Goal: Information Seeking & Learning: Learn about a topic

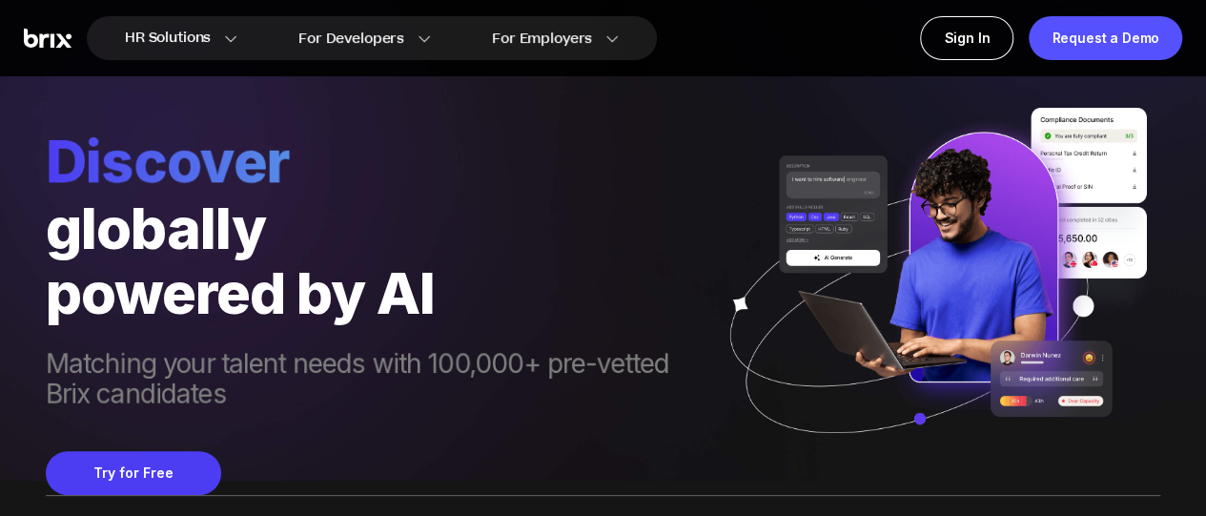
scroll to position [36, 0]
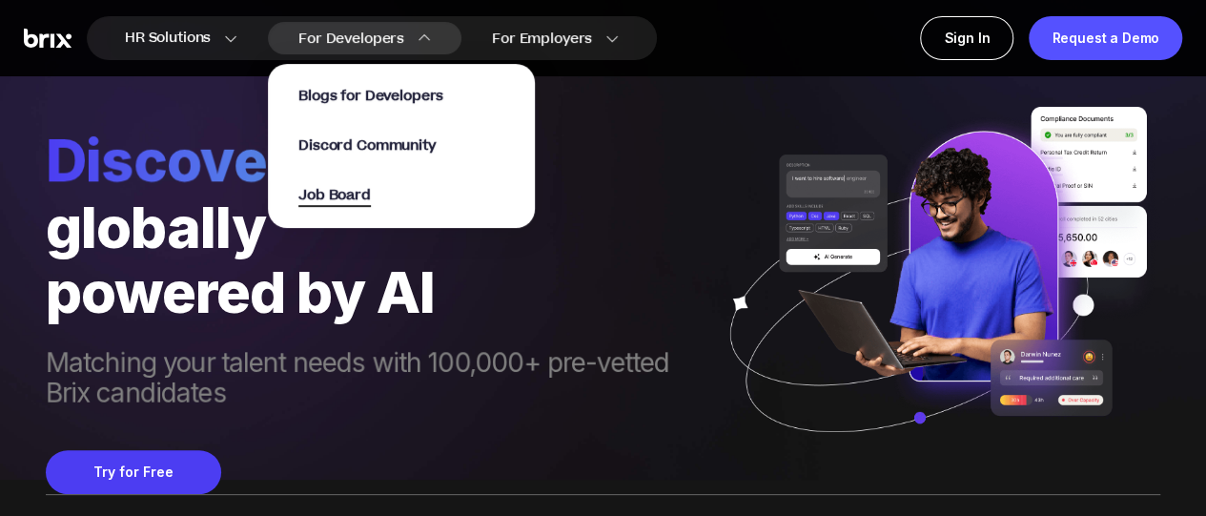
click at [349, 200] on span "Job Board" at bounding box center [334, 196] width 72 height 22
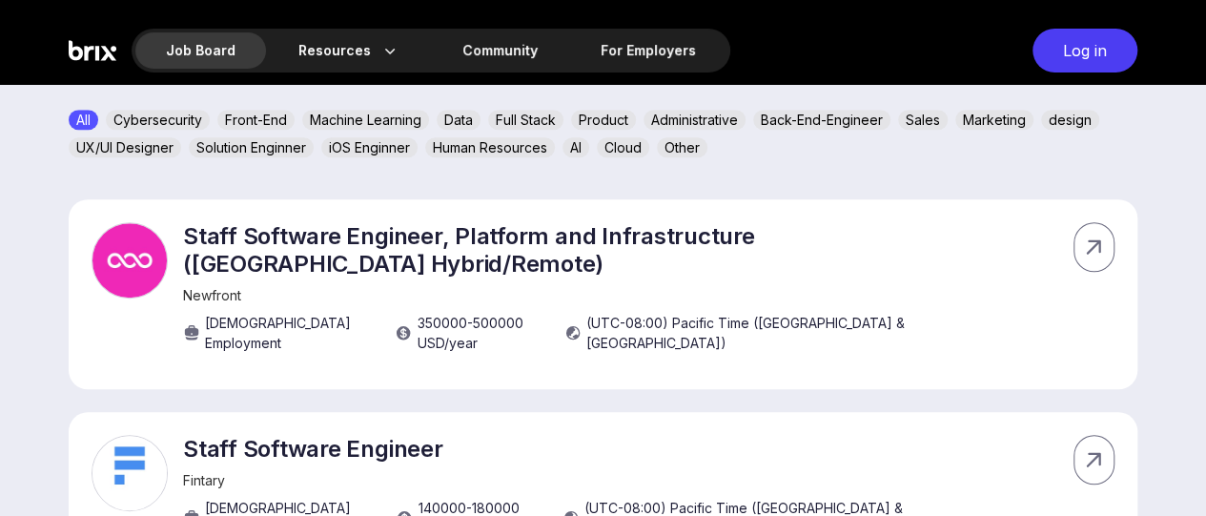
scroll to position [686, 0]
drag, startPoint x: 395, startPoint y: 325, endPoint x: 578, endPoint y: 319, distance: 183.1
click at [578, 319] on div "Full-time Employment 350000 - 500000 USD /year (UTC-08:00) Pacific Time (US & C…" at bounding box center [560, 332] width 754 height 40
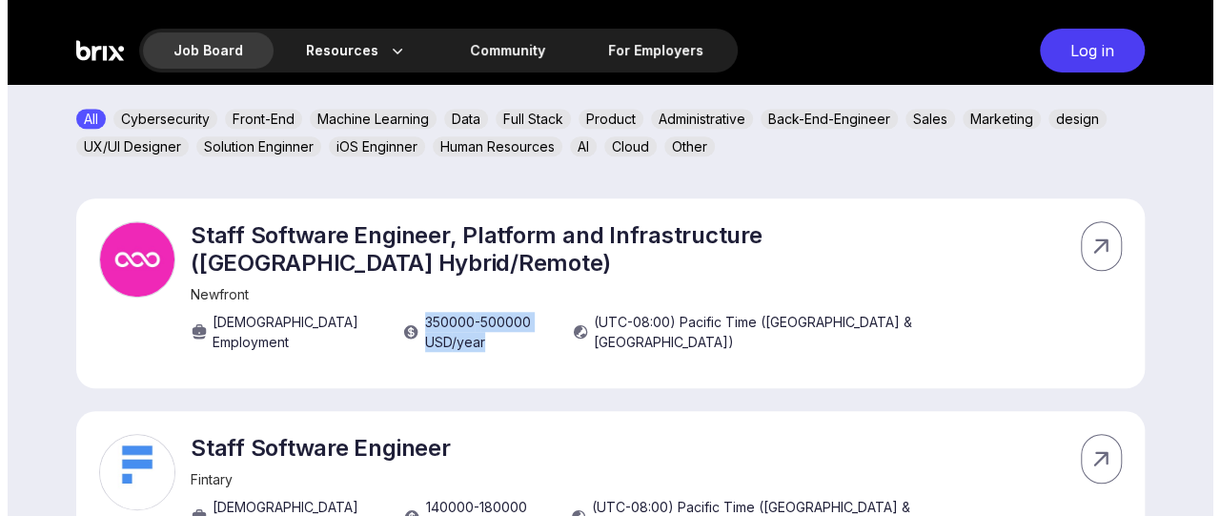
scroll to position [0, 0]
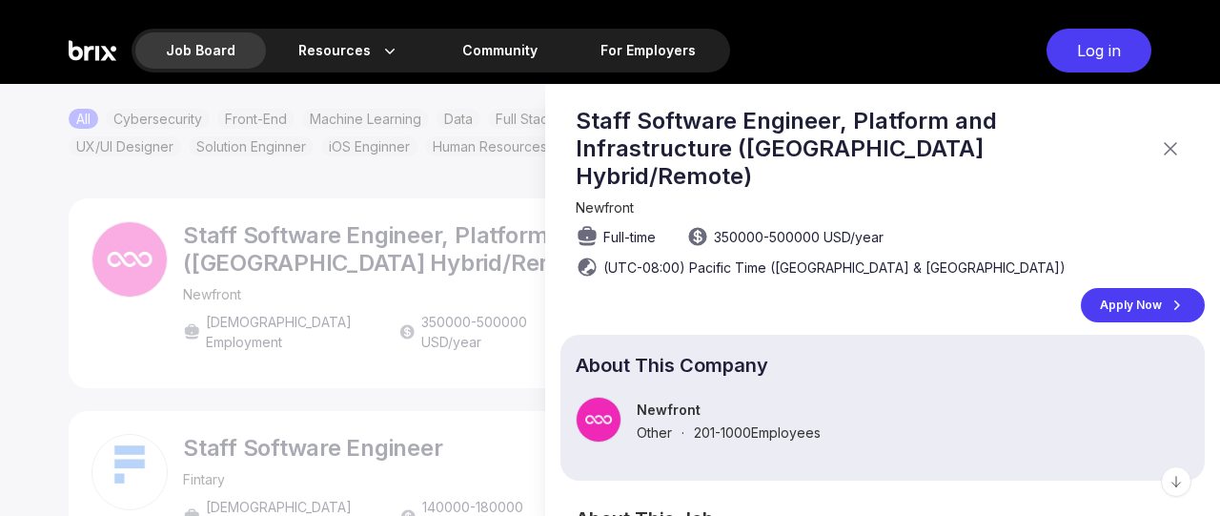
click at [512, 326] on div at bounding box center [610, 300] width 1220 height 432
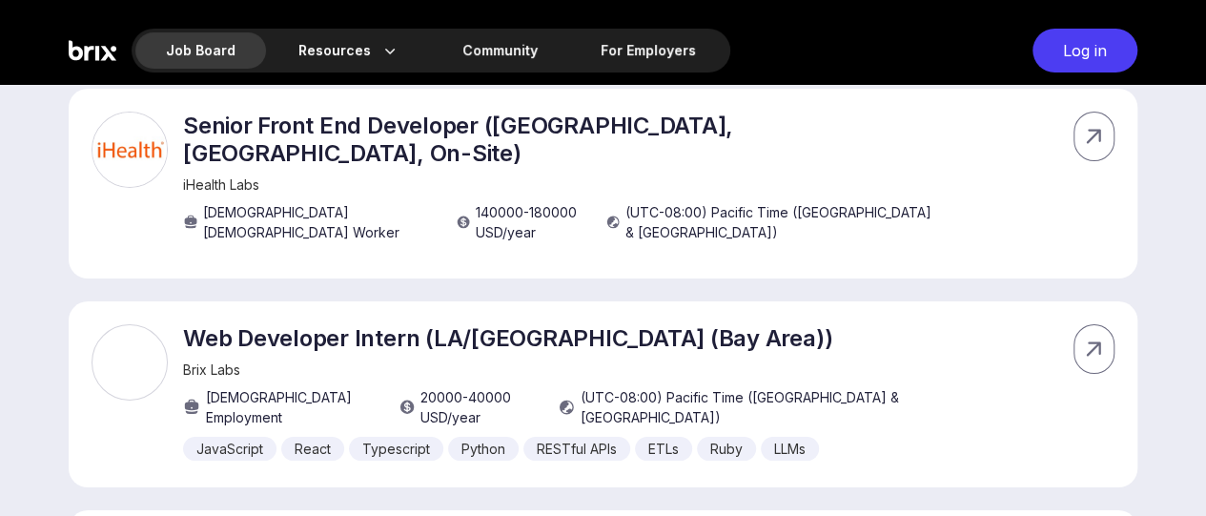
scroll to position [3375, 0]
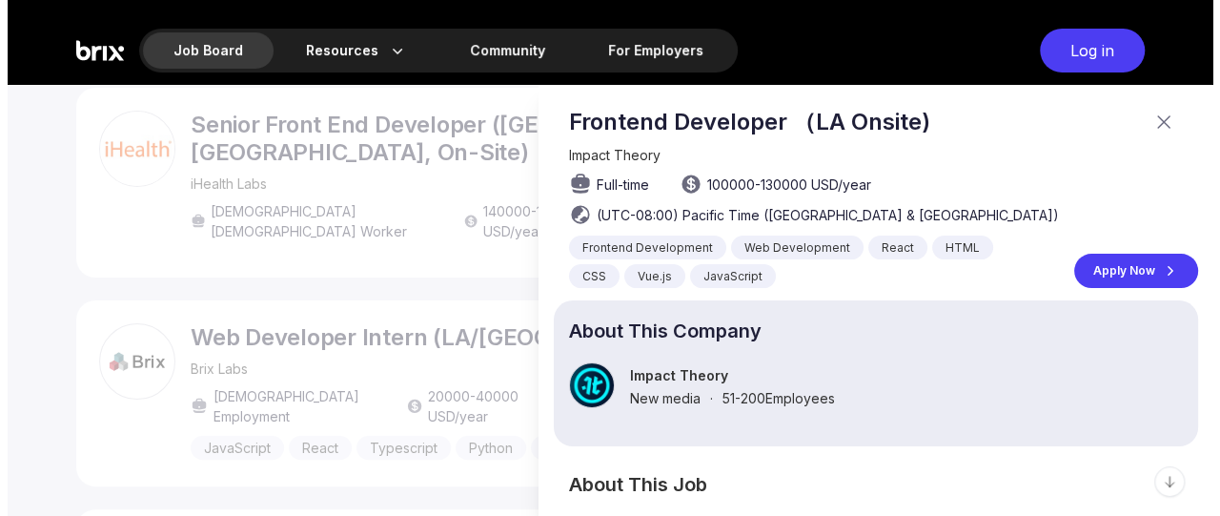
scroll to position [0, 0]
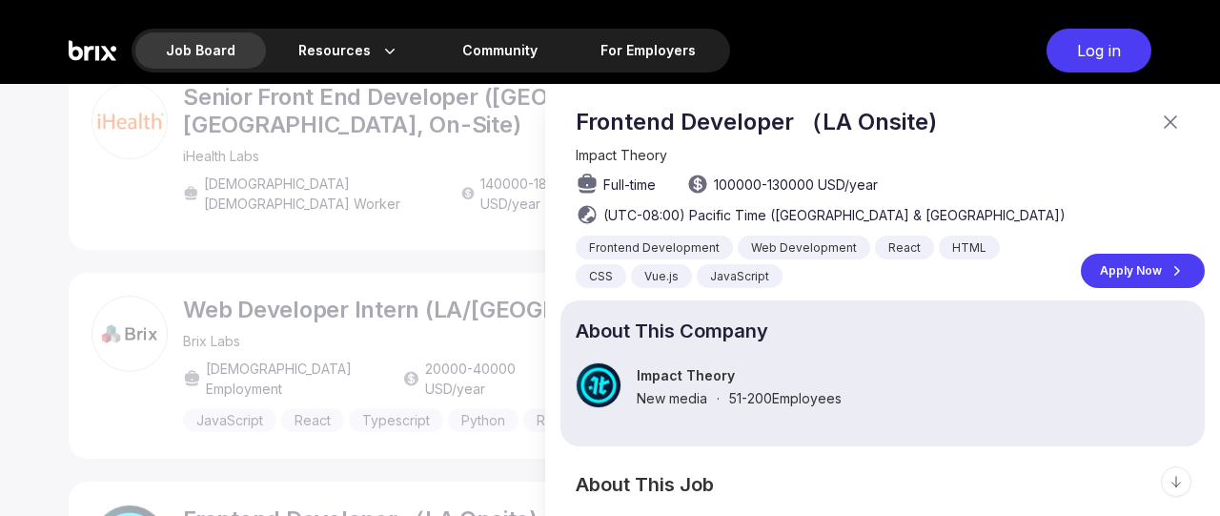
click at [315, 220] on div at bounding box center [610, 300] width 1220 height 432
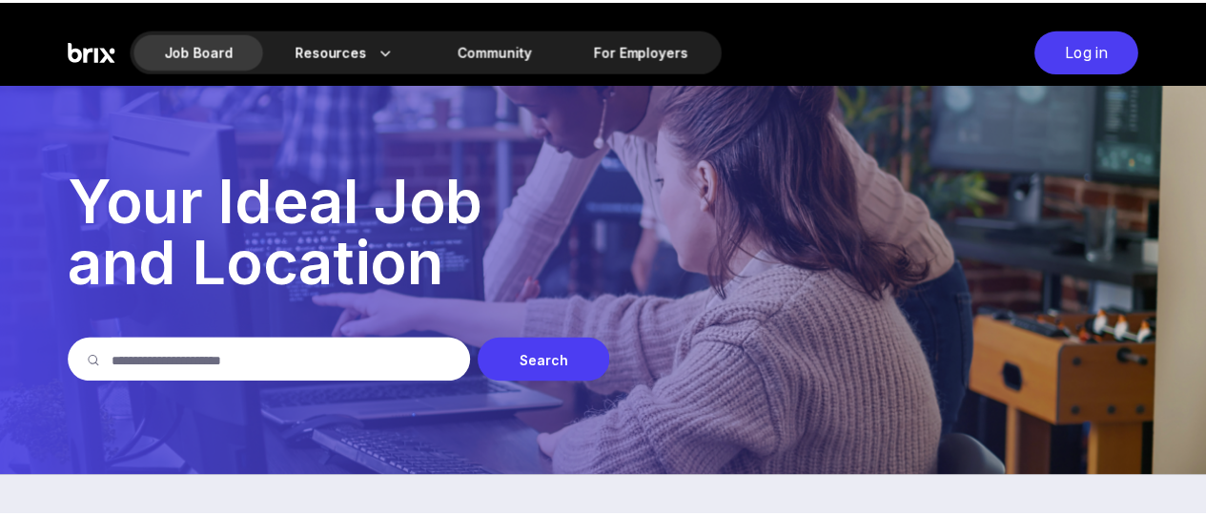
scroll to position [3375, 0]
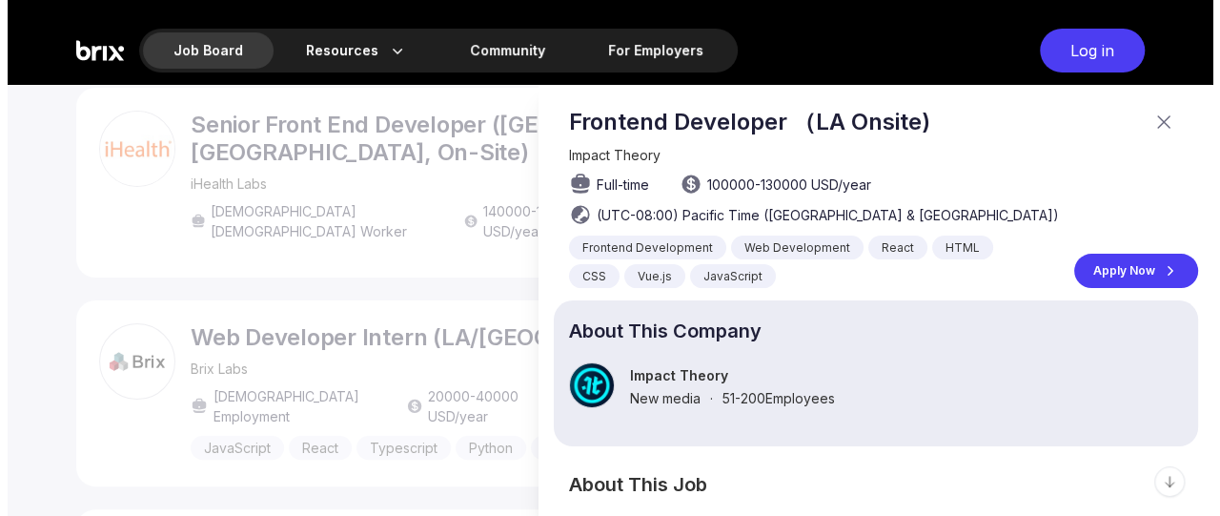
scroll to position [0, 0]
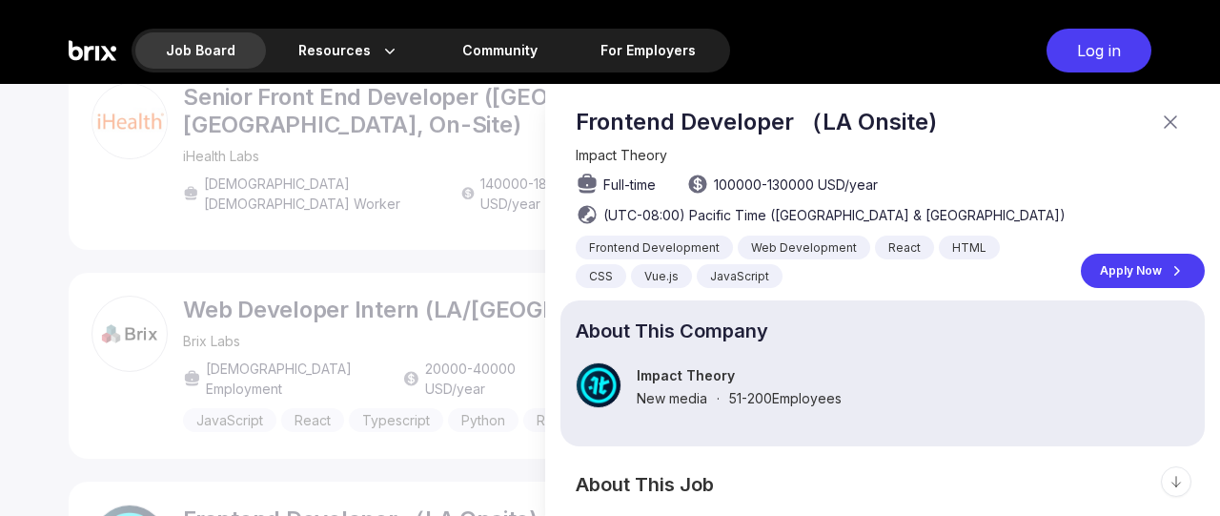
click at [1159, 113] on icon at bounding box center [1170, 122] width 23 height 23
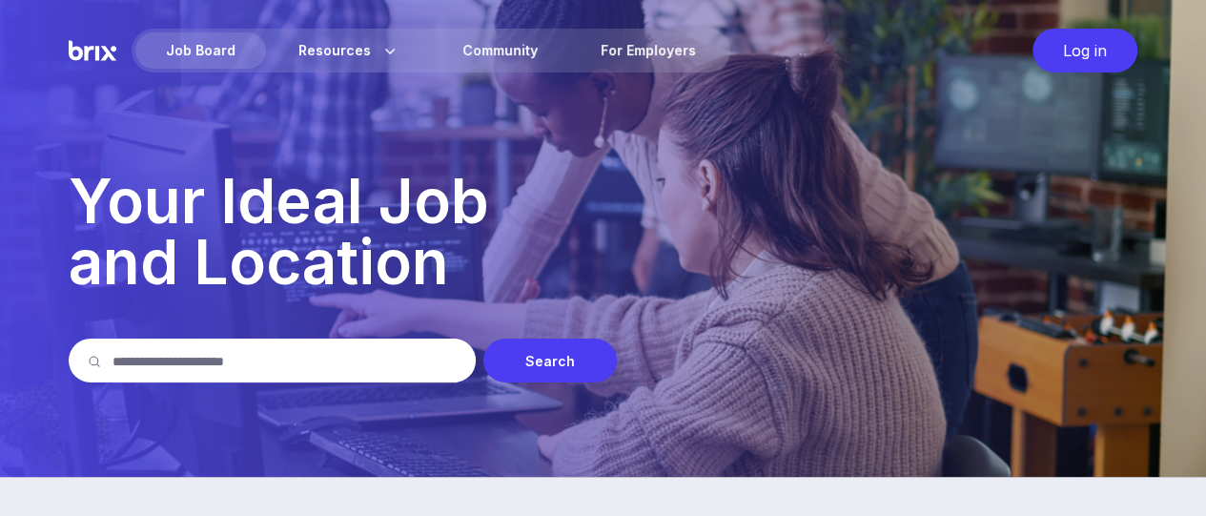
click at [343, 201] on p "Your Ideal Job and Location" at bounding box center [603, 232] width 1068 height 122
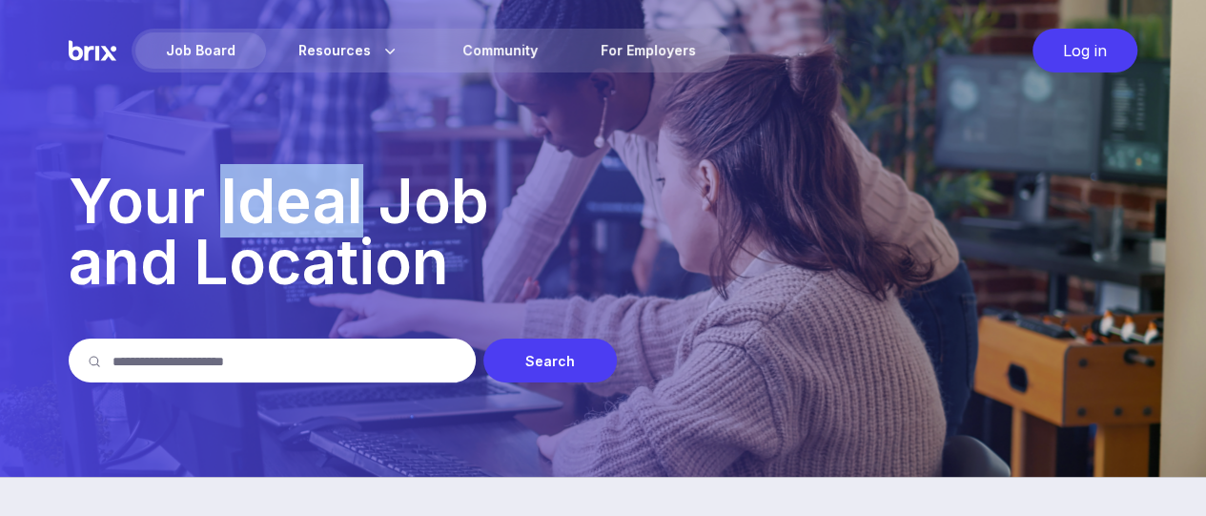
click at [343, 201] on p "Your Ideal Job and Location" at bounding box center [603, 232] width 1068 height 122
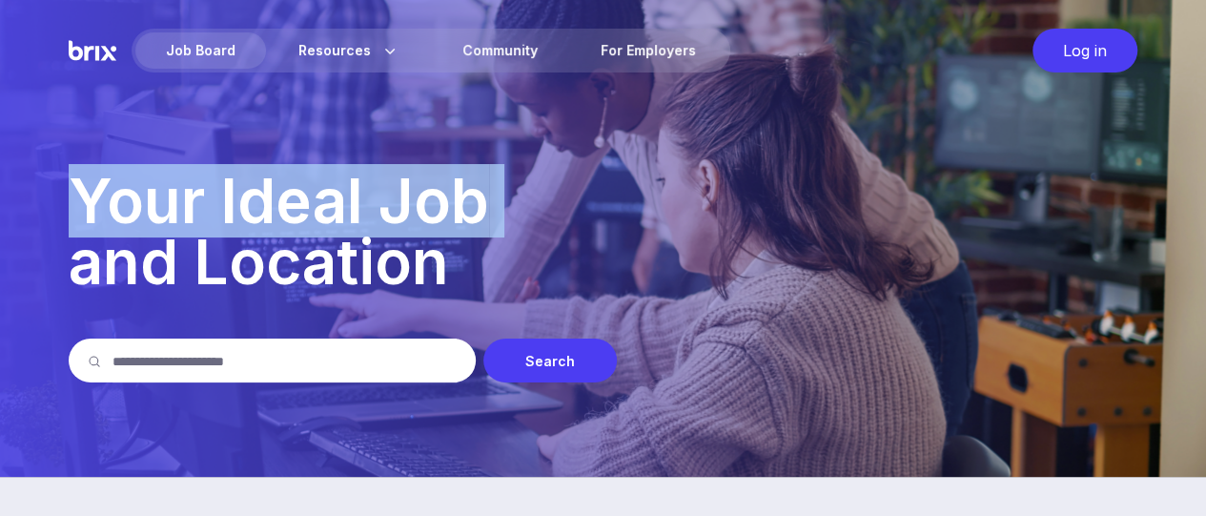
click at [343, 201] on p "Your Ideal Job and Location" at bounding box center [603, 232] width 1068 height 122
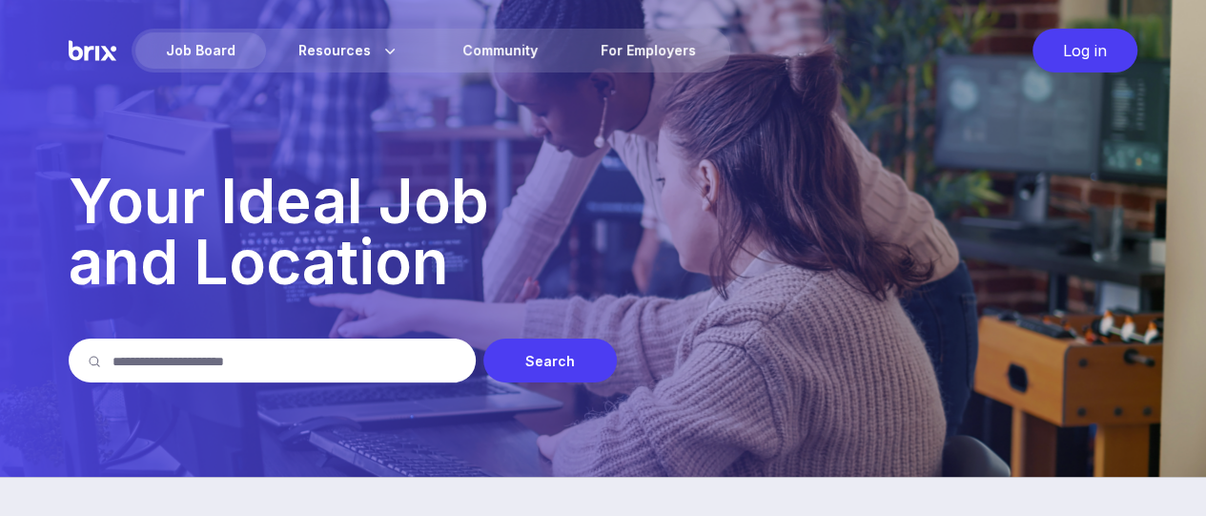
click at [377, 272] on p "Your Ideal Job and Location" at bounding box center [603, 232] width 1068 height 122
drag, startPoint x: 452, startPoint y: 268, endPoint x: 82, endPoint y: 195, distance: 376.8
click at [82, 195] on p "Your Ideal Job and Location" at bounding box center [603, 232] width 1068 height 122
drag, startPoint x: 82, startPoint y: 195, endPoint x: 434, endPoint y: 261, distance: 357.8
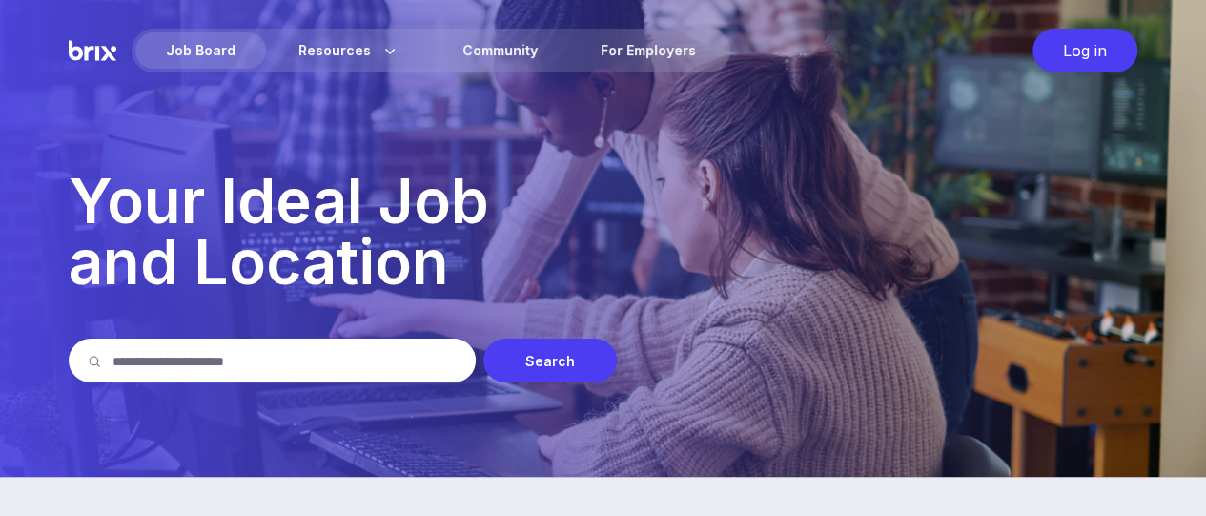
click at [434, 261] on p "Your Ideal Job and Location" at bounding box center [603, 232] width 1068 height 122
